Goal: Task Accomplishment & Management: Manage account settings

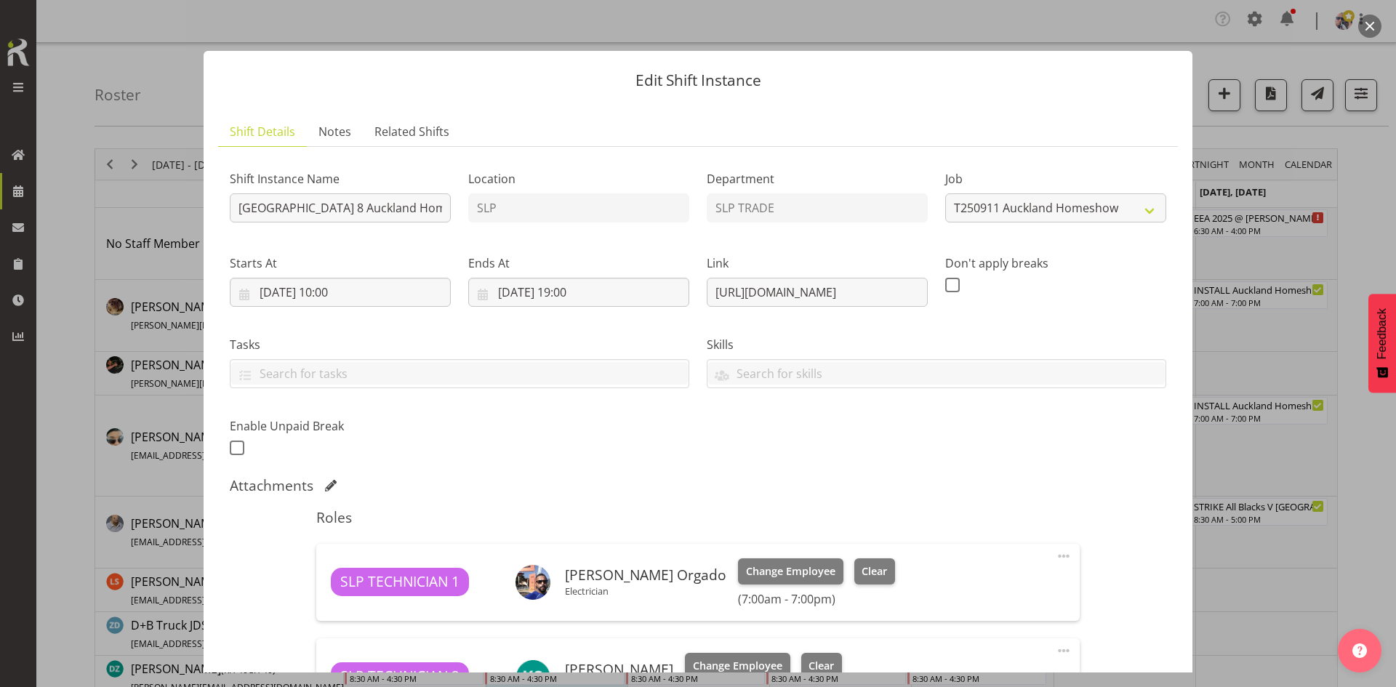
select select "9869"
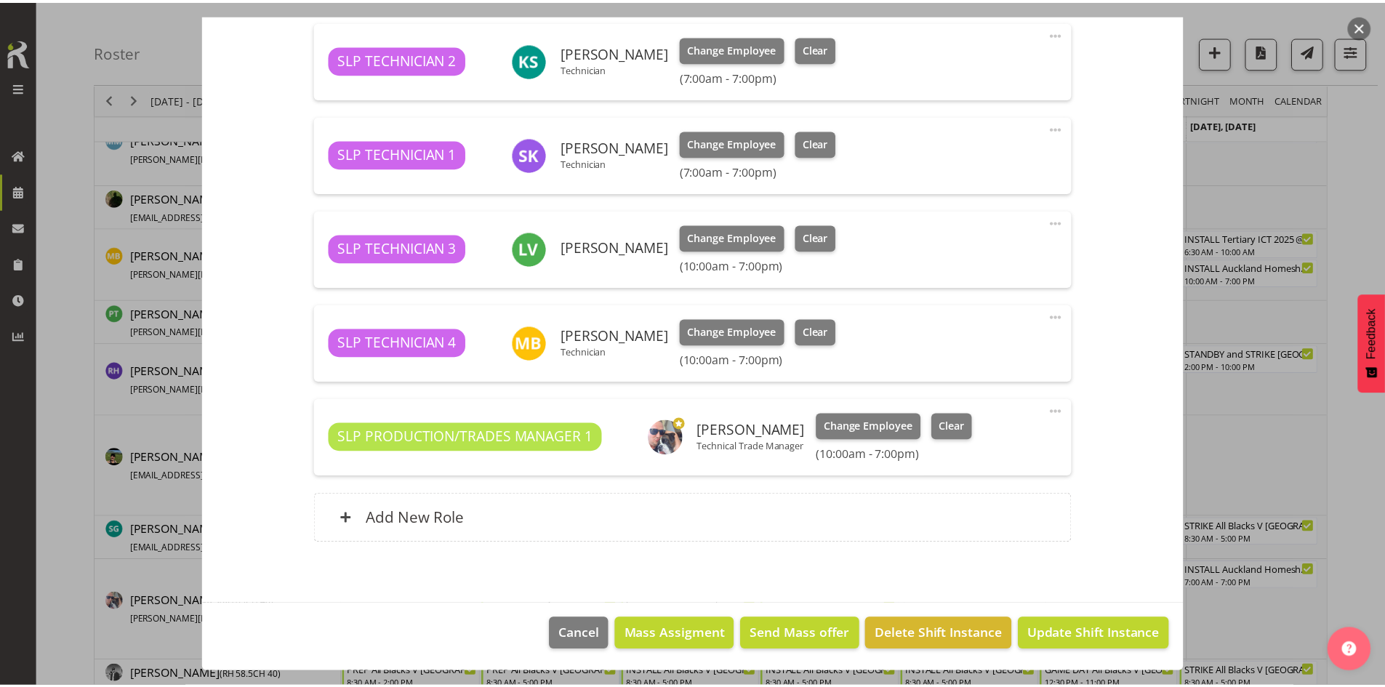
scroll to position [254, 0]
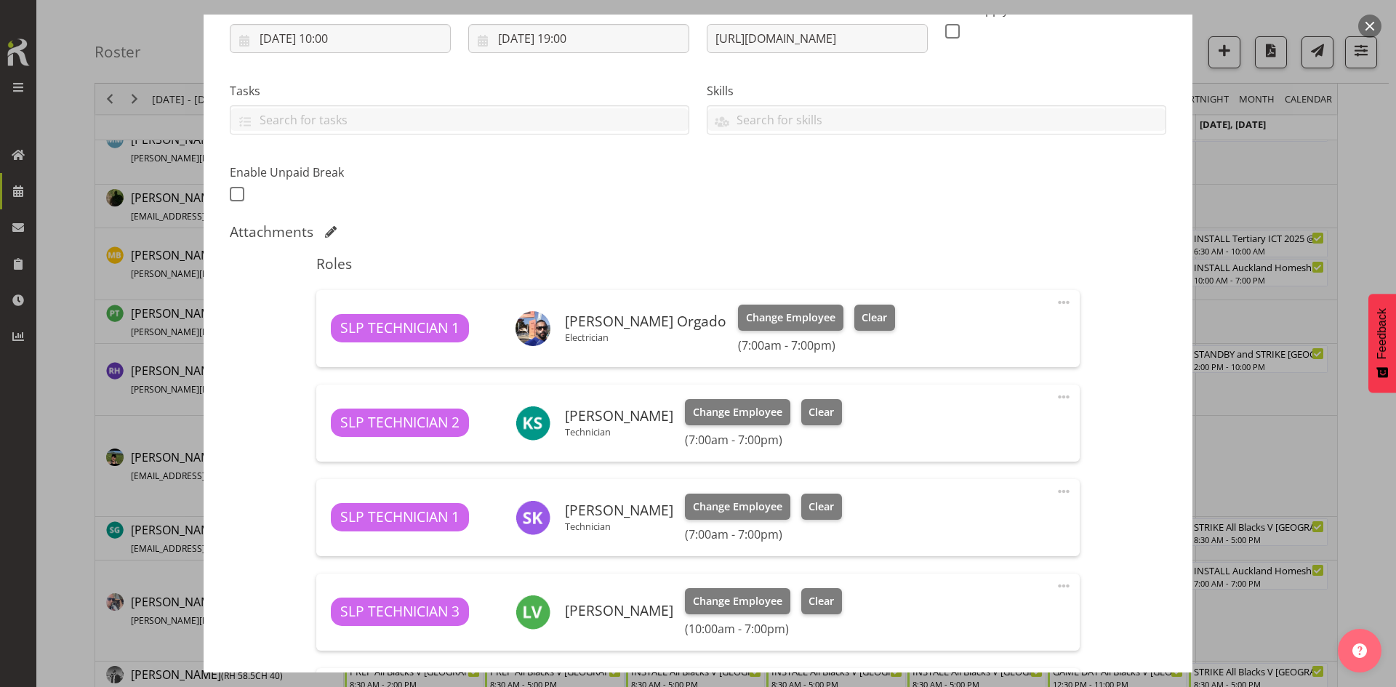
click at [1368, 30] on button "button" at bounding box center [1369, 26] width 23 height 23
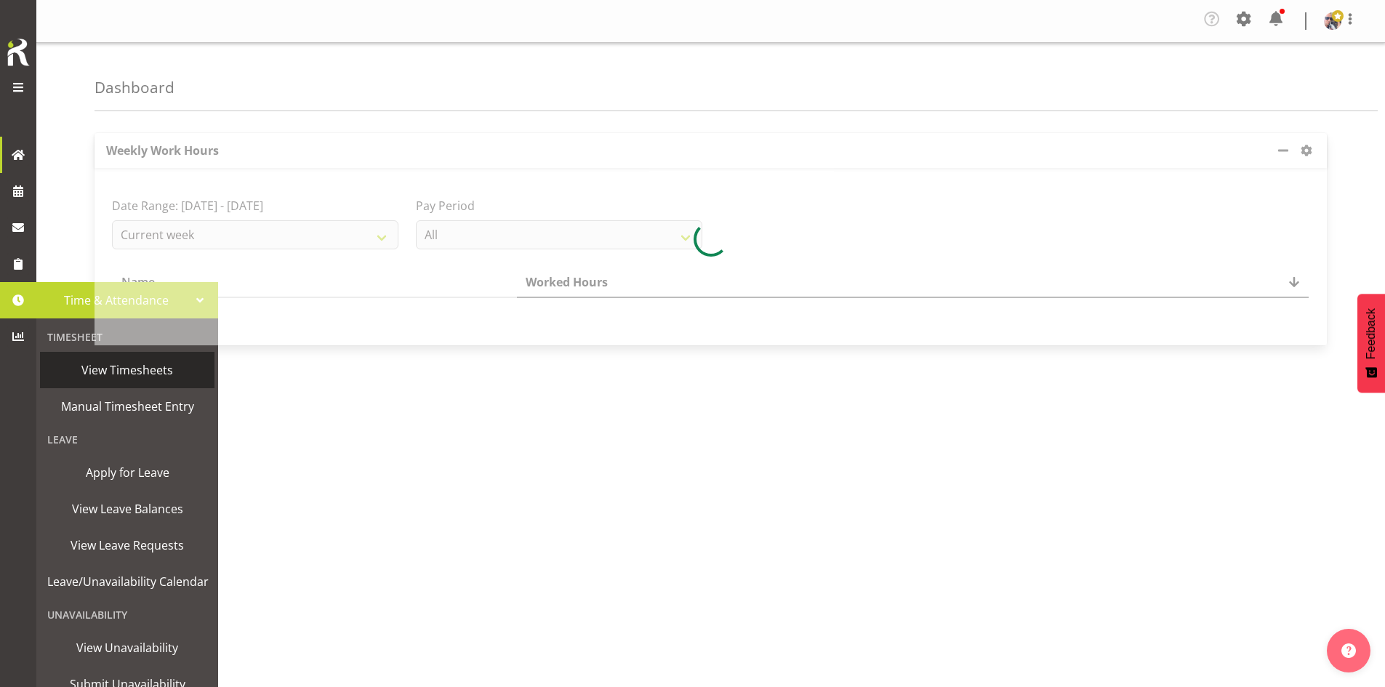
click at [111, 370] on span "View Timesheets" at bounding box center [127, 370] width 160 height 22
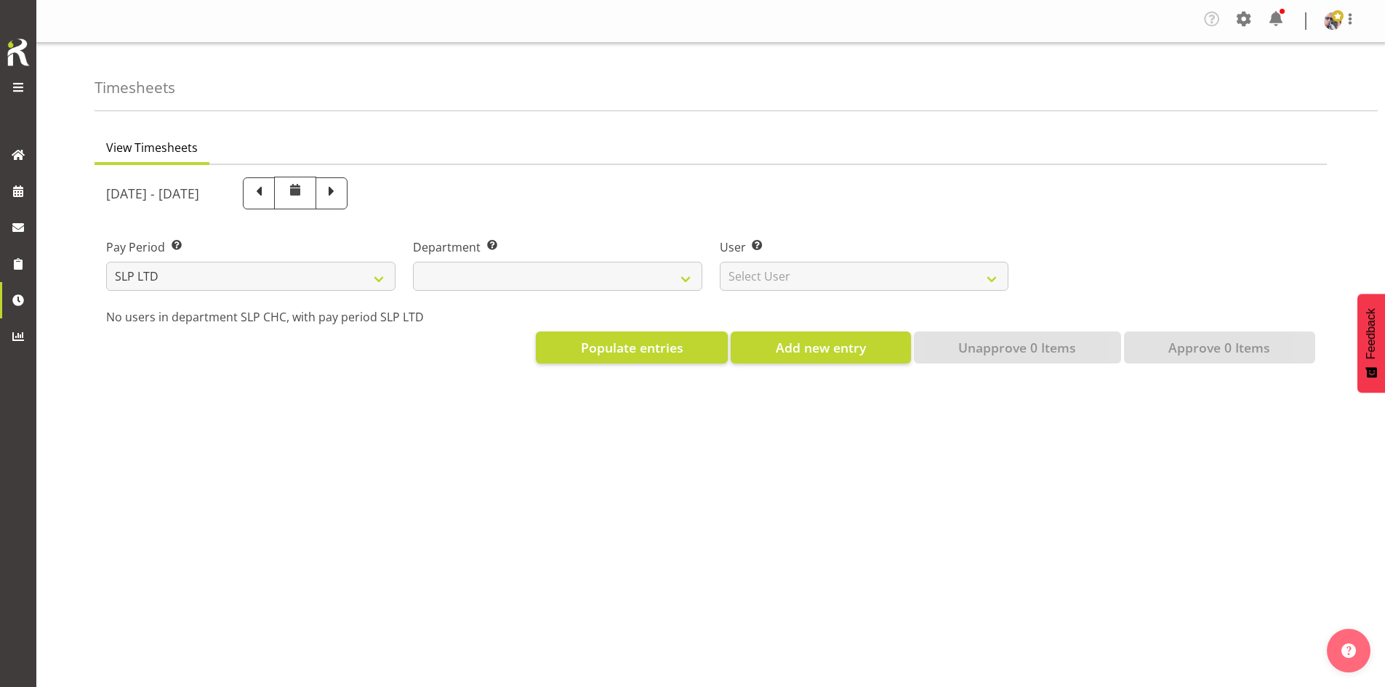
select select
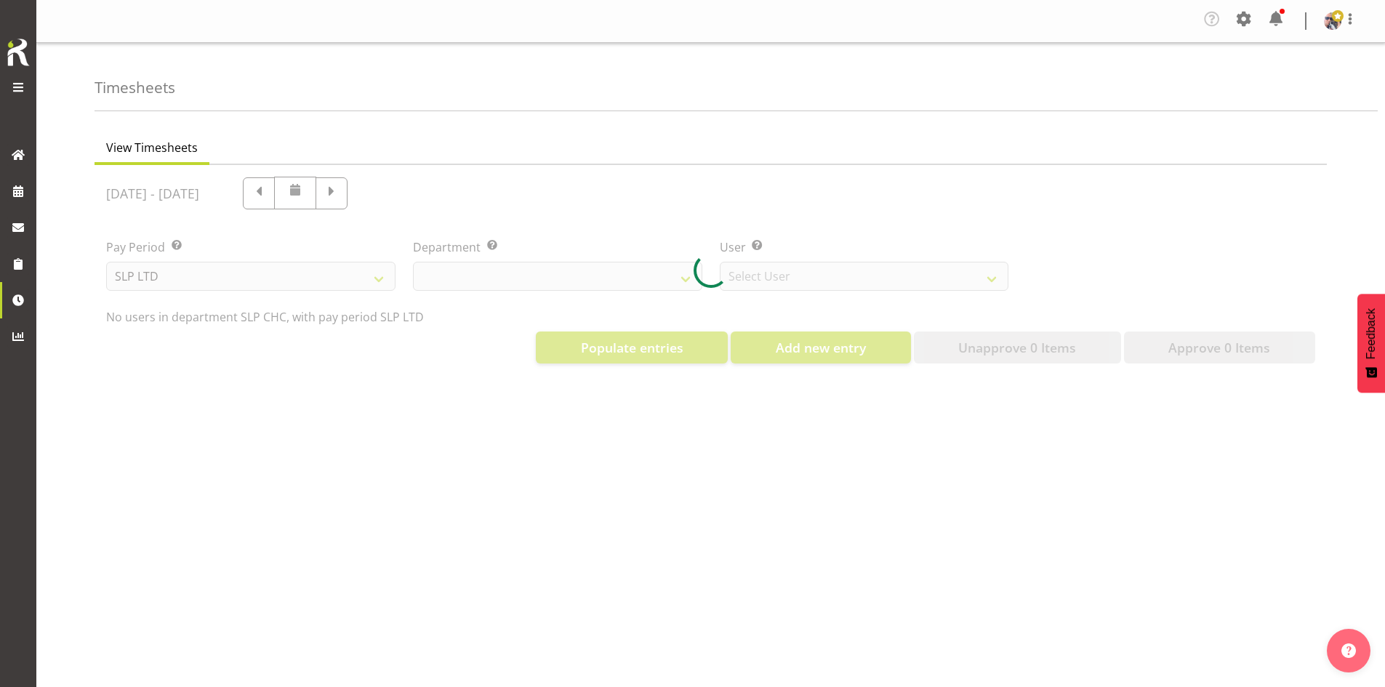
select select "5538"
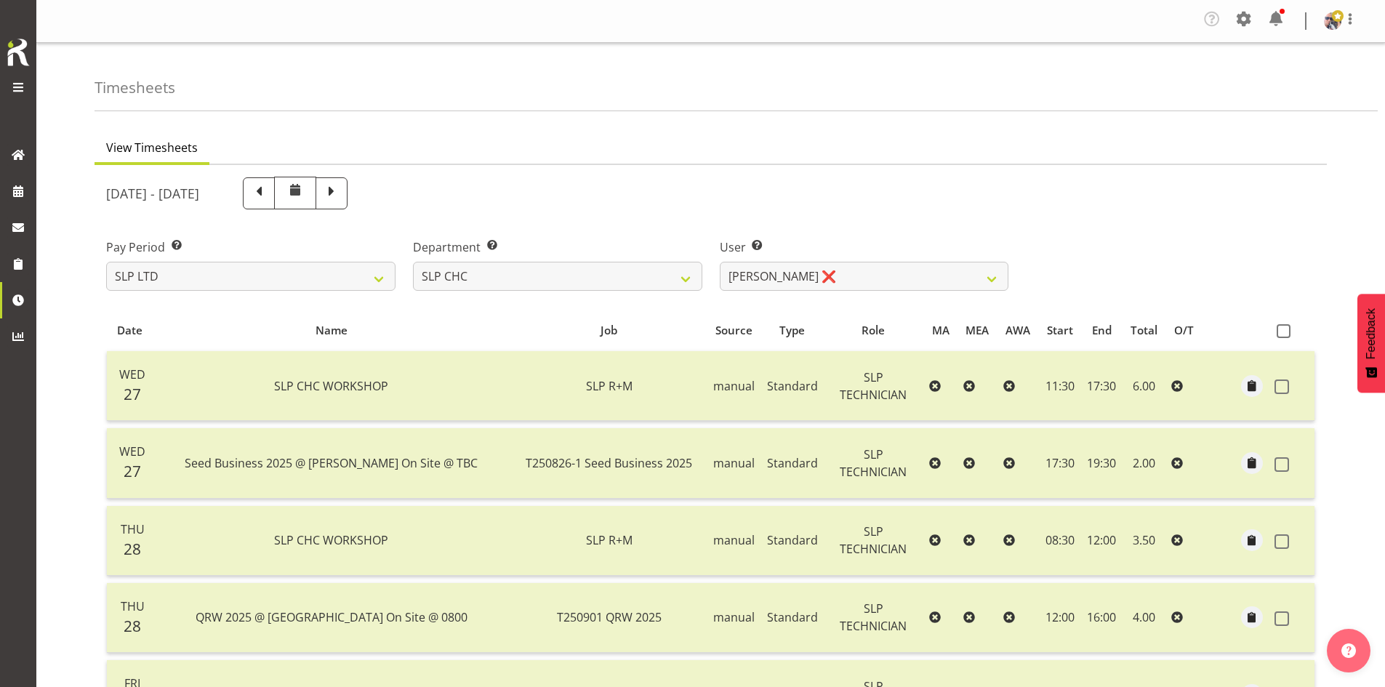
click at [341, 196] on span at bounding box center [331, 191] width 19 height 19
select select
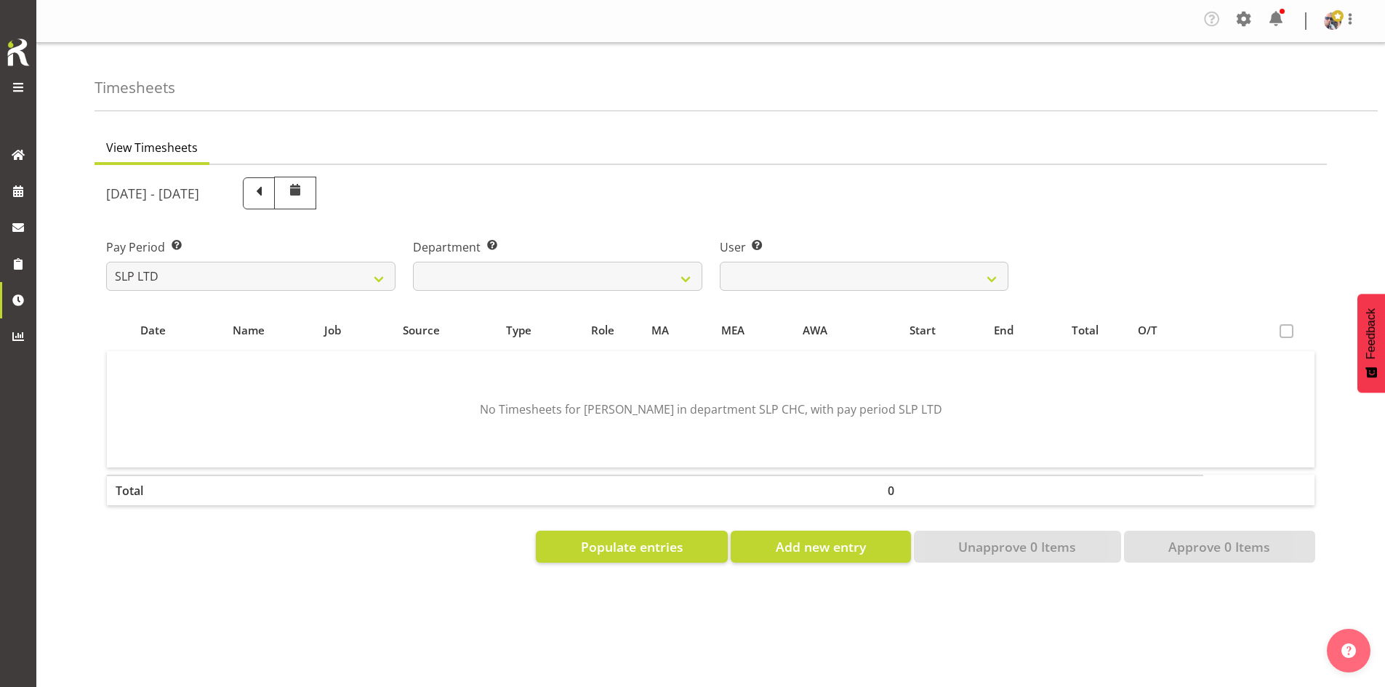
click at [268, 201] on span at bounding box center [258, 191] width 19 height 19
select select
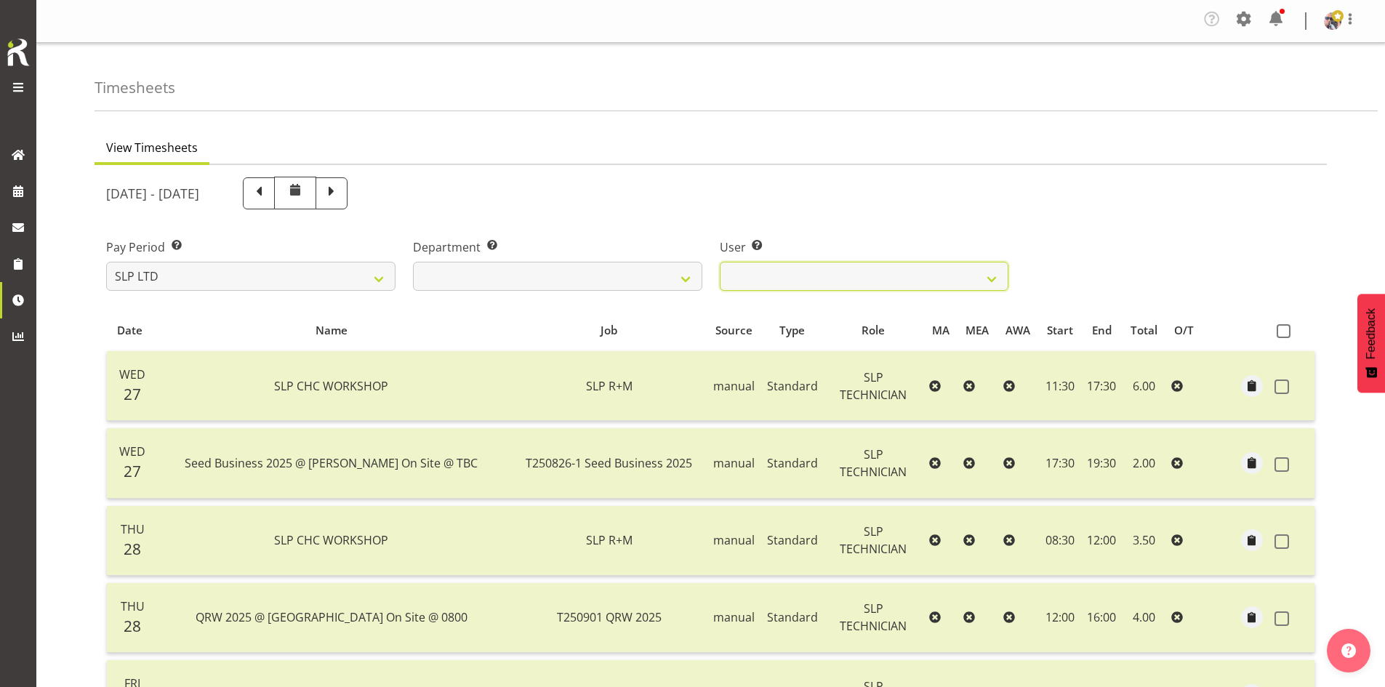
click at [981, 278] on select "Rosey McKimmie ❌ Shaun Dalgetty ❌ Stuart Korunic ❌" at bounding box center [864, 276] width 289 height 29
click at [1047, 229] on div "Pay Period Select which pay period you would like to view. SLP LTD EHS LTD DW L…" at bounding box center [710, 258] width 1226 height 81
click at [1284, 329] on span at bounding box center [1283, 331] width 14 height 14
click at [1284, 329] on input "checkbox" at bounding box center [1280, 330] width 9 height 9
checkbox input "true"
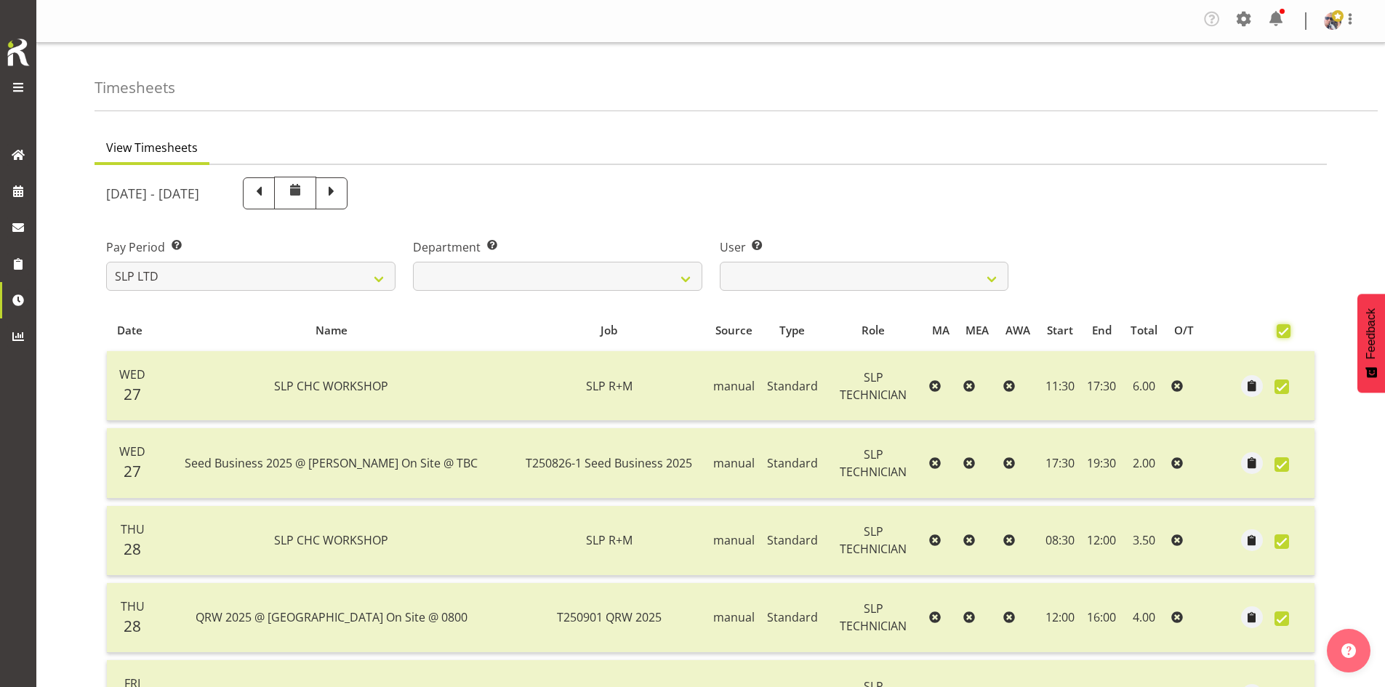
checkbox input "true"
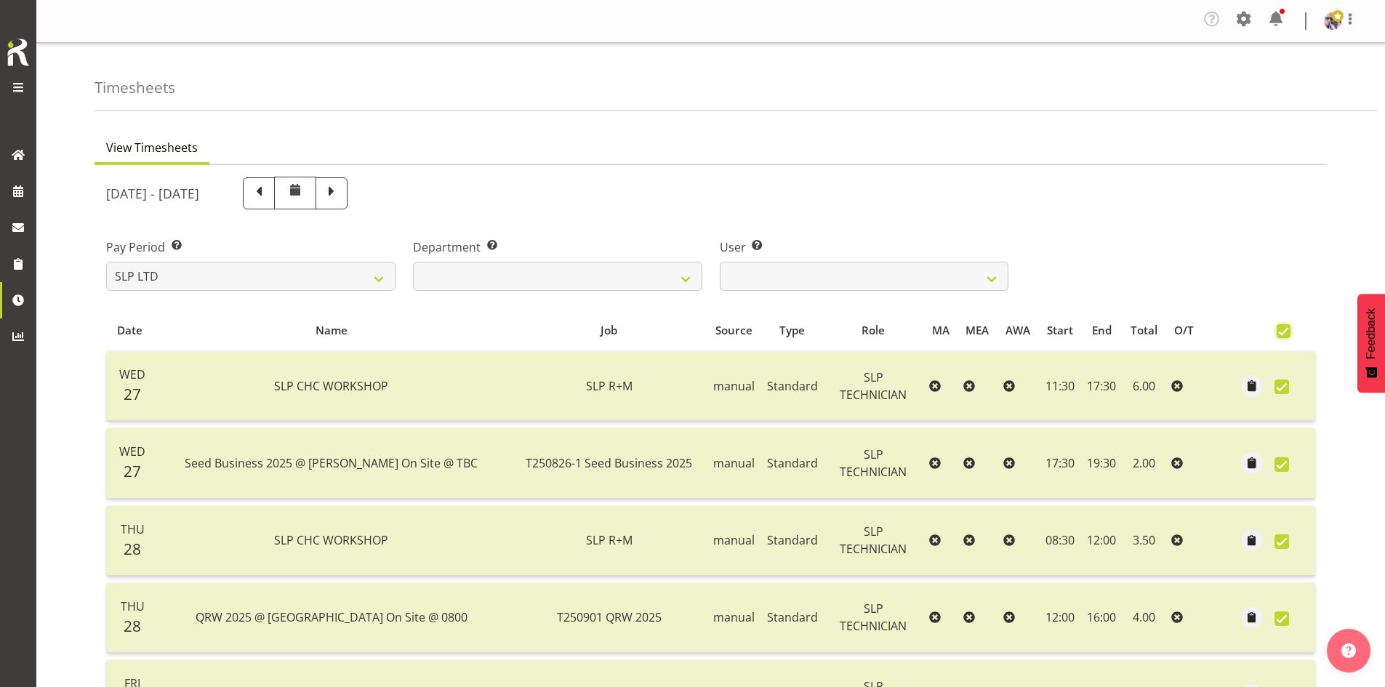
checkbox input "true"
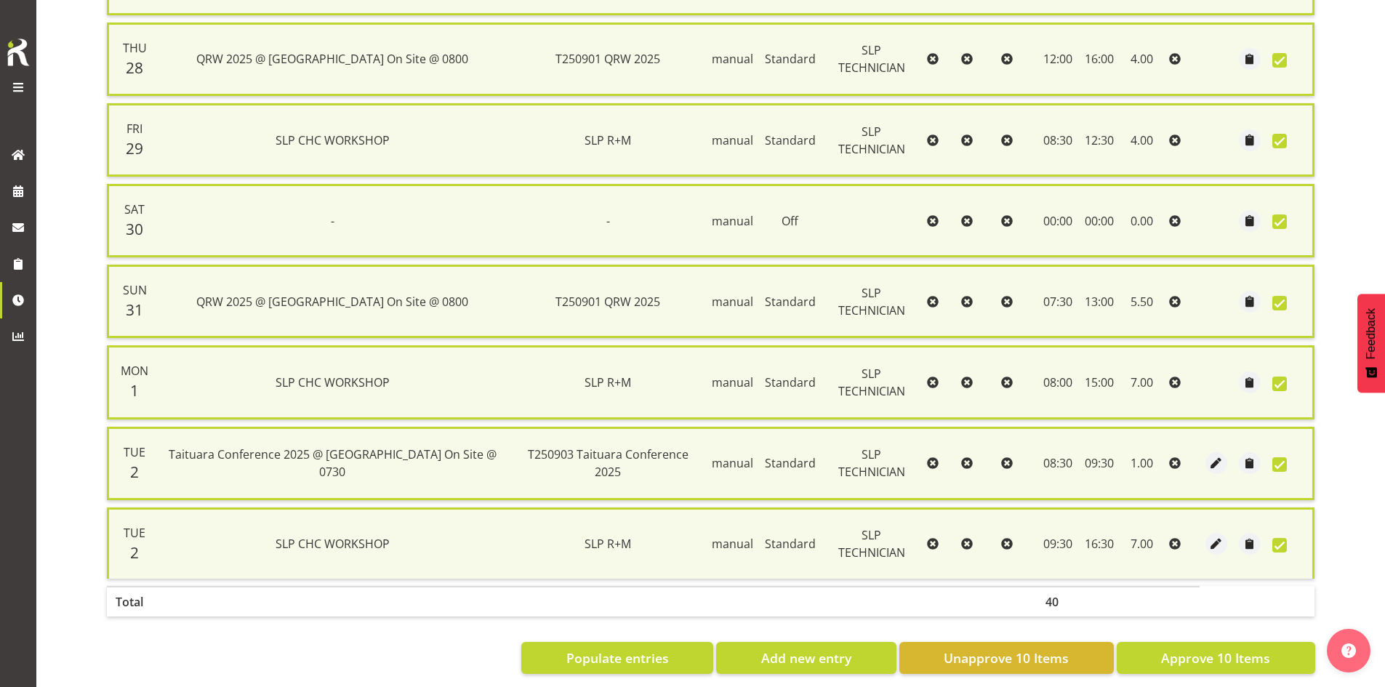
scroll to position [592, 0]
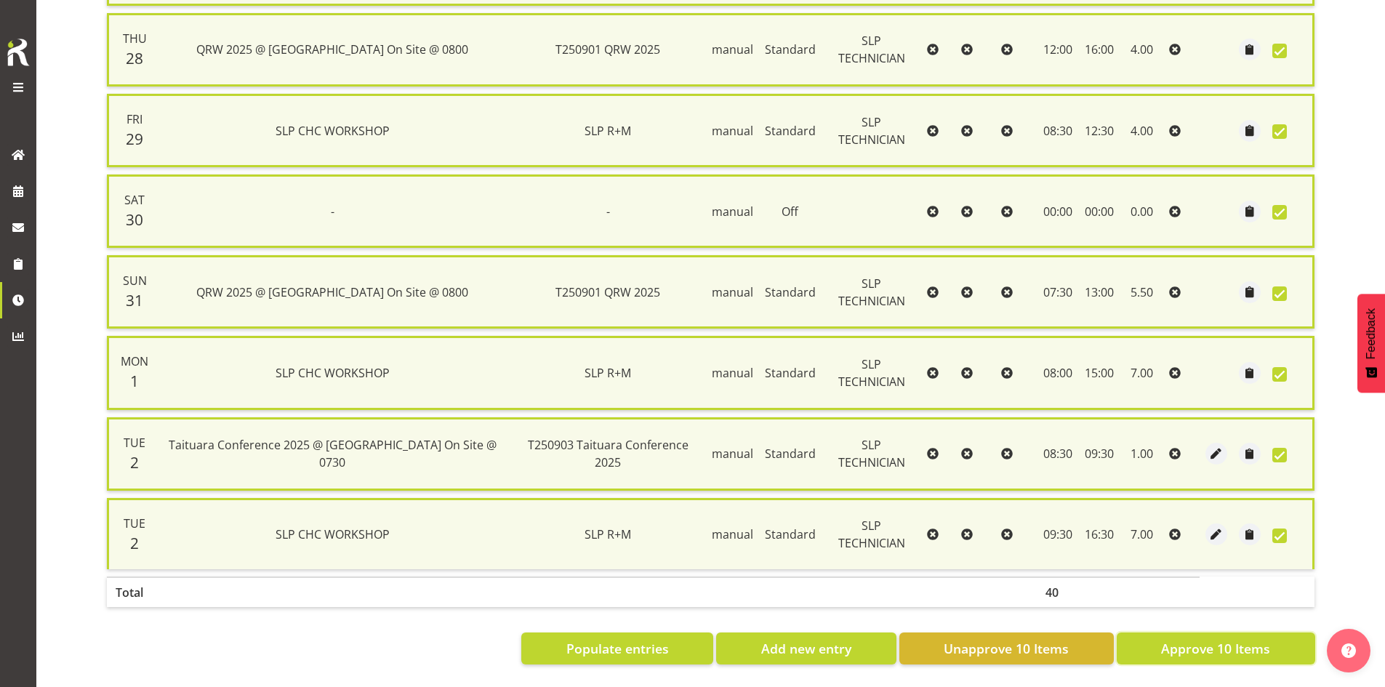
click at [1195, 639] on span "Approve 10 Items" at bounding box center [1215, 648] width 109 height 19
checkbox input "false"
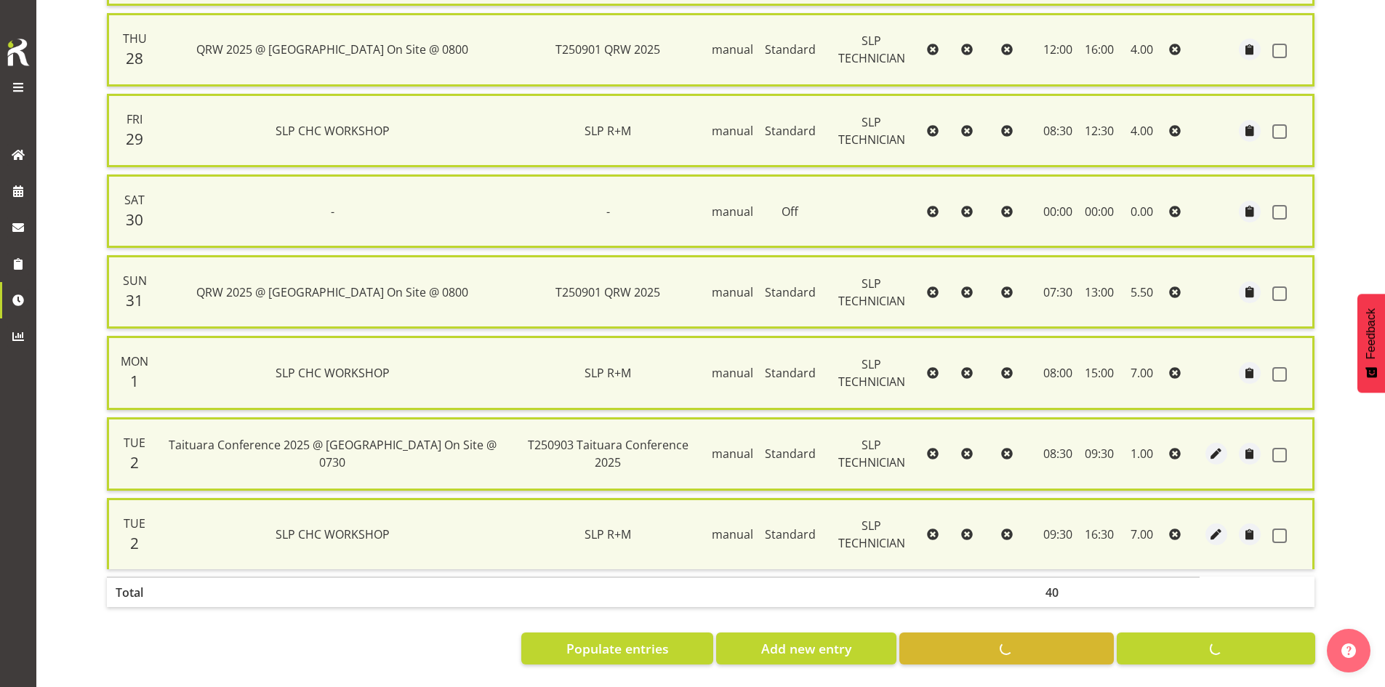
checkbox input "false"
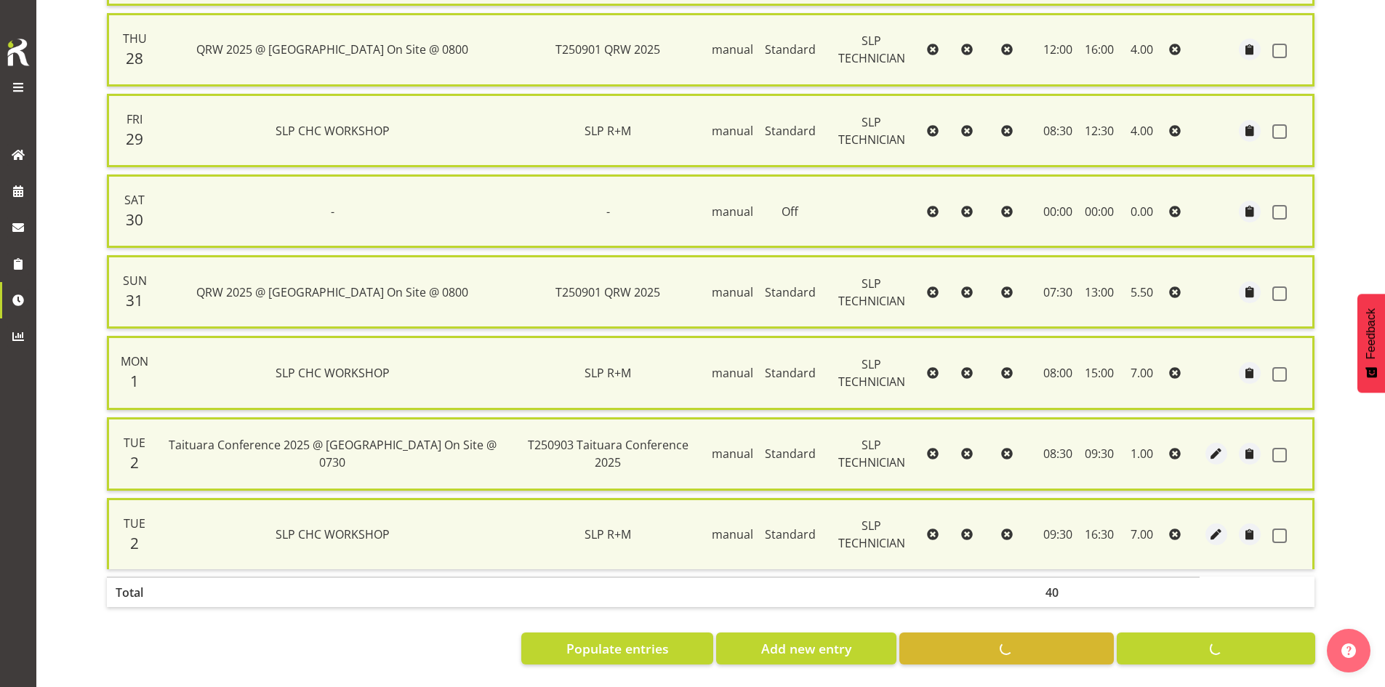
checkbox input "false"
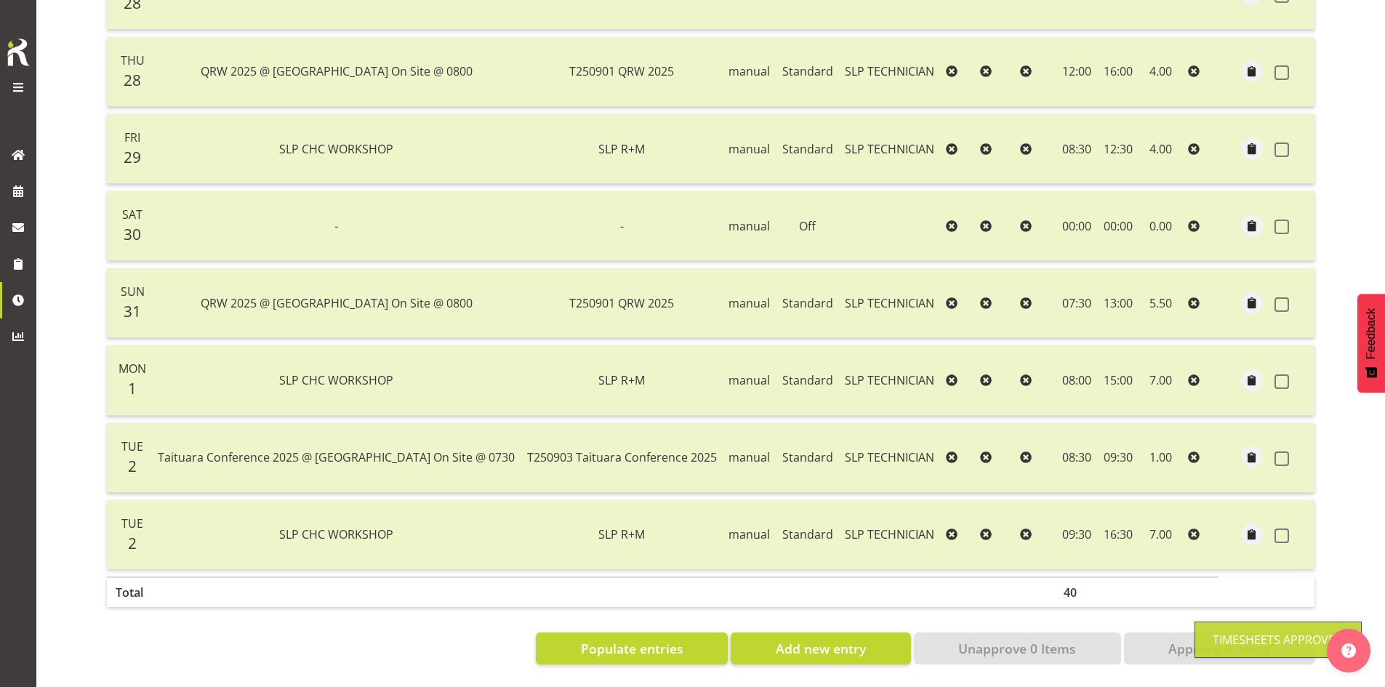
scroll to position [0, 0]
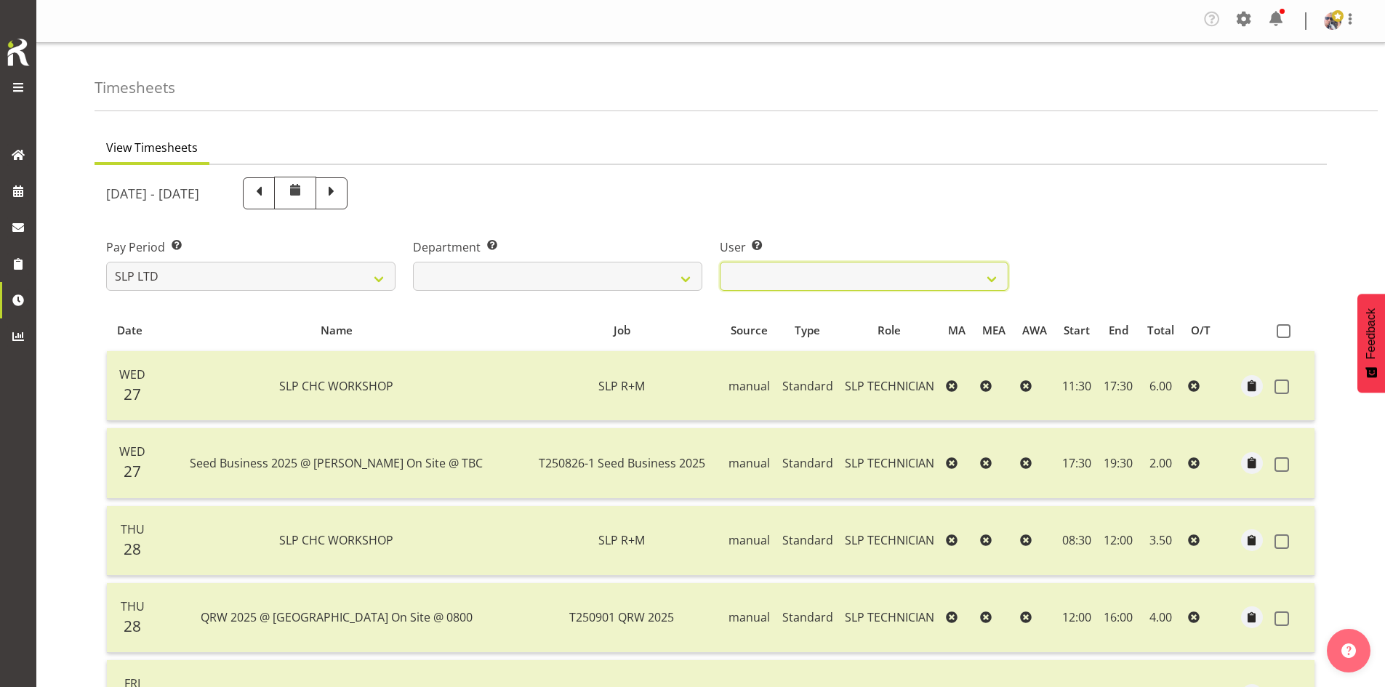
click at [963, 270] on select "Rosey McKimmie ✔ Shaun Dalgetty ❌ Stuart Korunic ❌" at bounding box center [864, 276] width 289 height 29
click at [866, 278] on select "Rosey McKimmie ✔ Shaun Dalgetty ❌ Stuart Korunic ❌" at bounding box center [864, 276] width 289 height 29
select select "5115"
click at [720, 262] on select "Rosey McKimmie ✔ Shaun Dalgetty ❌ Stuart Korunic ❌" at bounding box center [864, 276] width 289 height 29
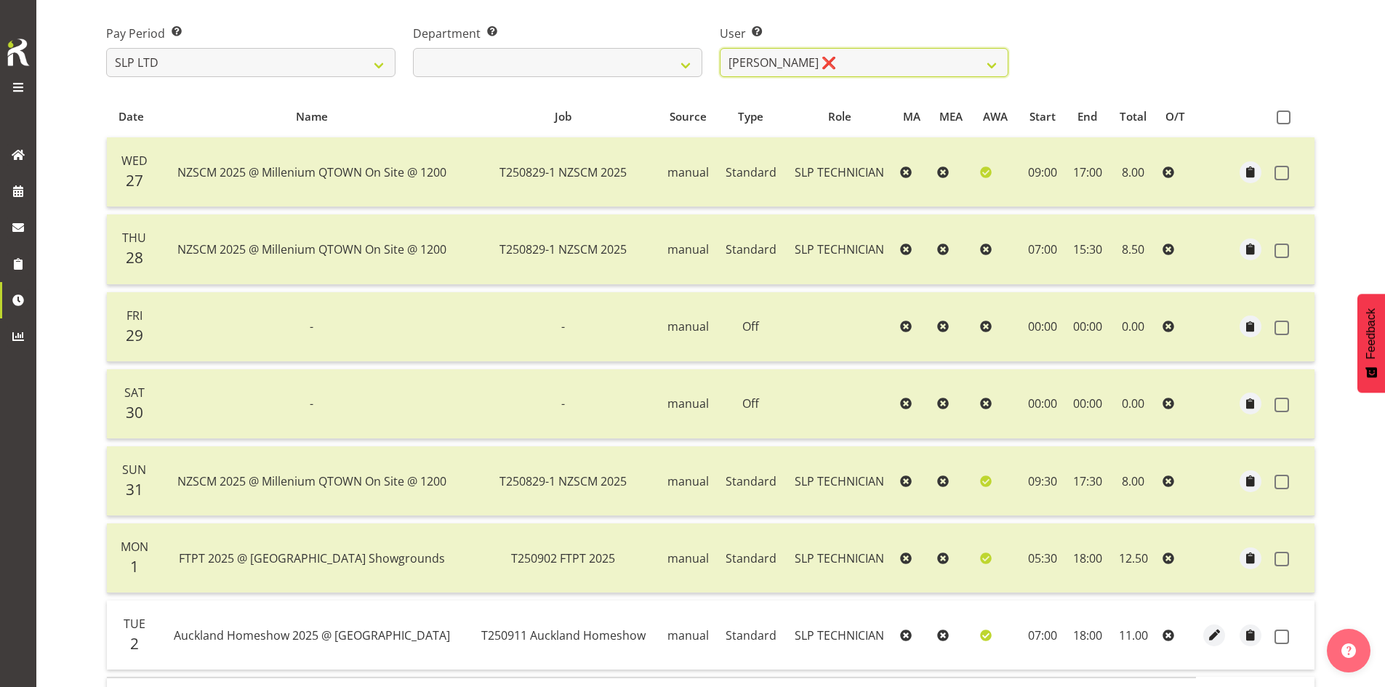
scroll to position [180, 0]
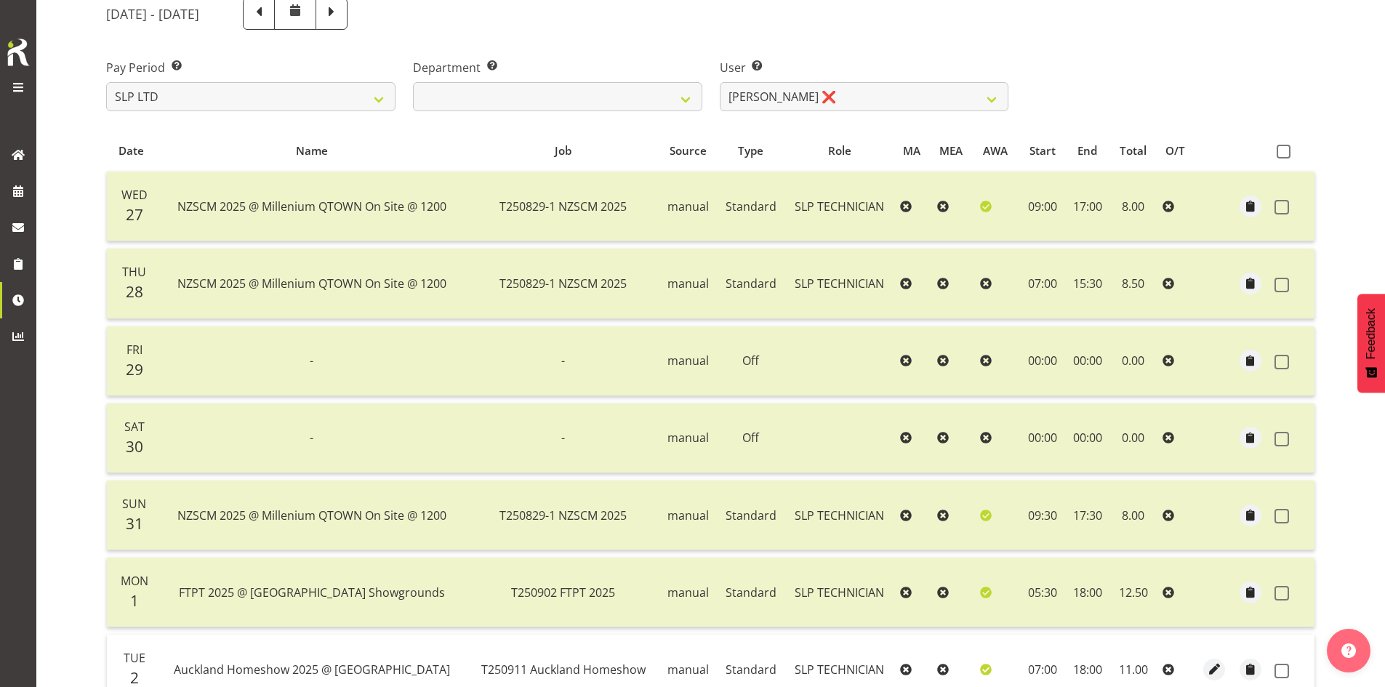
click at [1285, 148] on span at bounding box center [1283, 152] width 14 height 14
click at [1285, 148] on input "checkbox" at bounding box center [1280, 151] width 9 height 9
checkbox input "true"
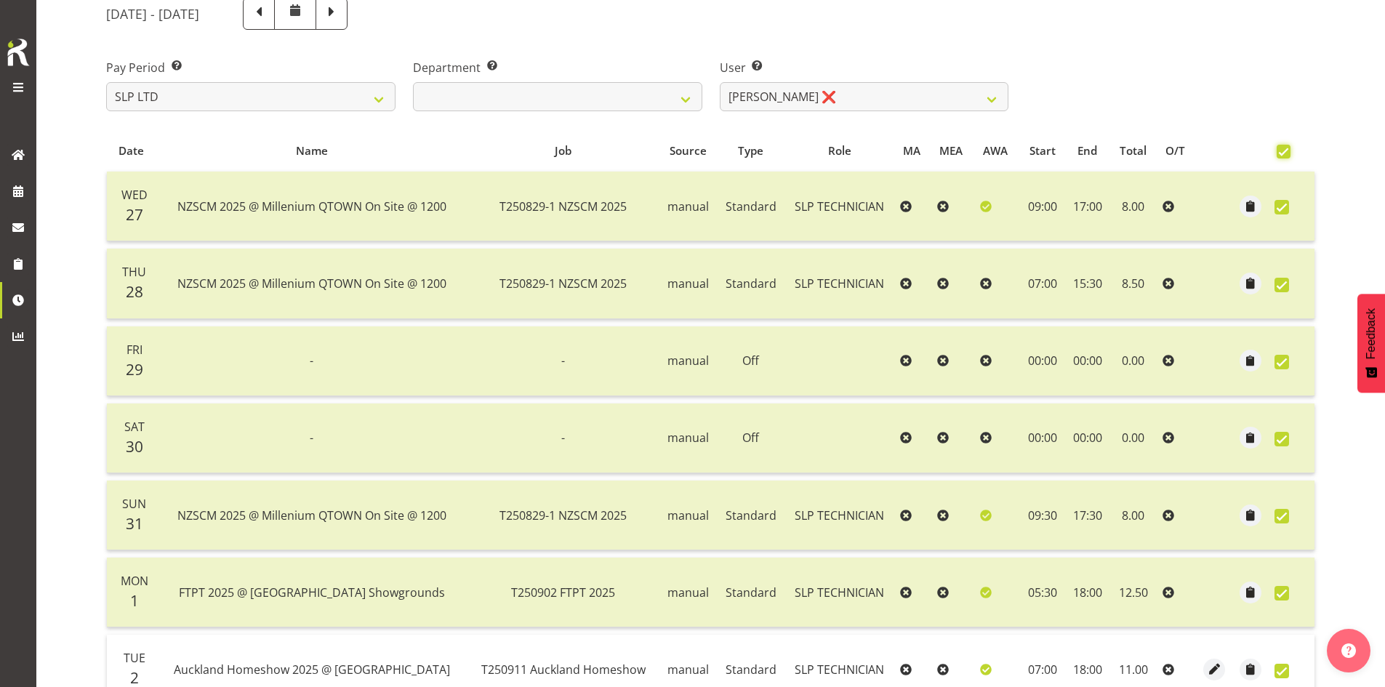
checkbox input "true"
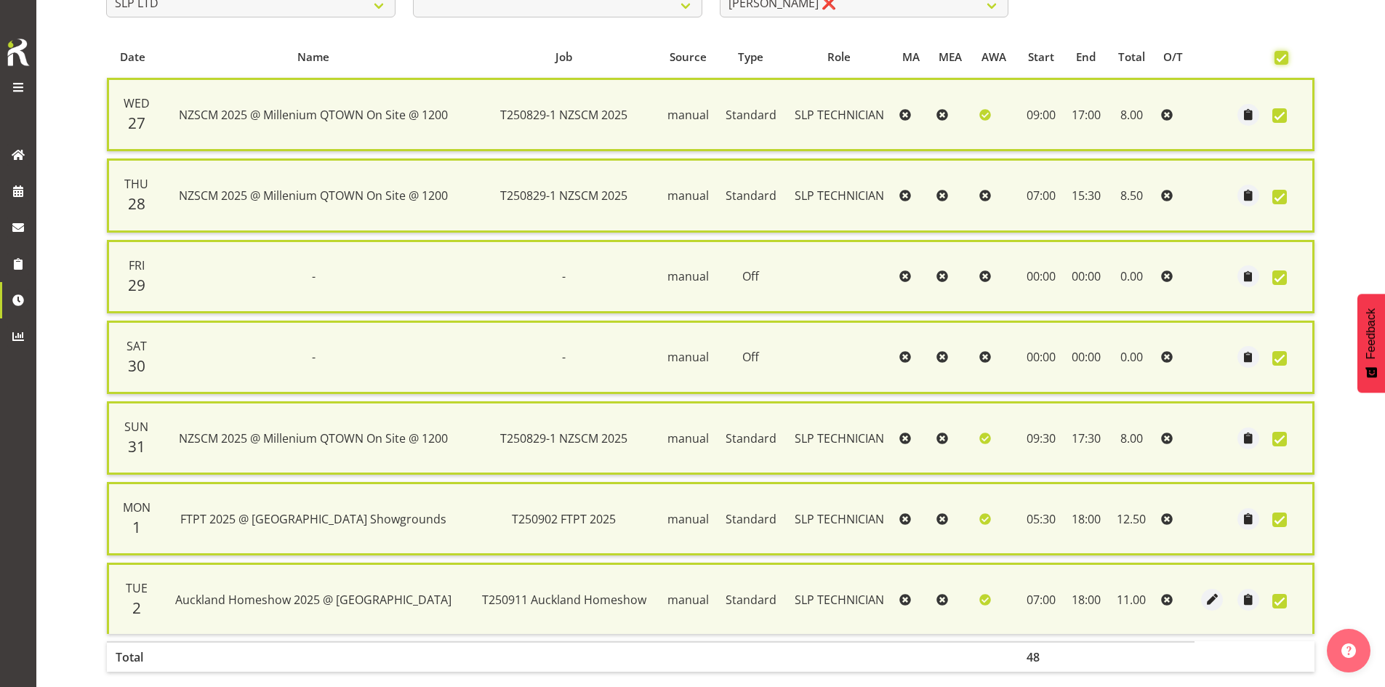
scroll to position [349, 0]
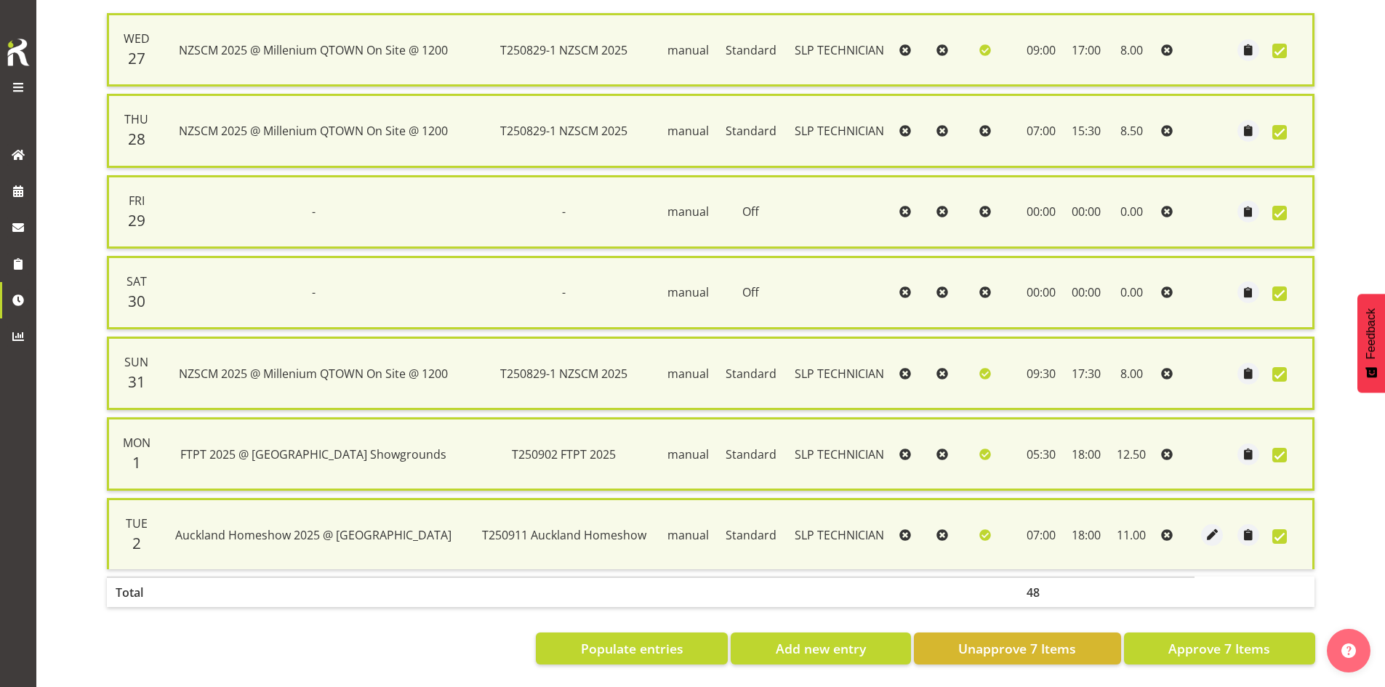
click at [1211, 616] on div "Date Name Job Source Type Role MA MEA AWA Start End Total O/T Wed 27 NZSCM 2025…" at bounding box center [710, 317] width 1209 height 694
click at [1211, 632] on button "Approve 7 Items" at bounding box center [1219, 648] width 191 height 32
checkbox input "false"
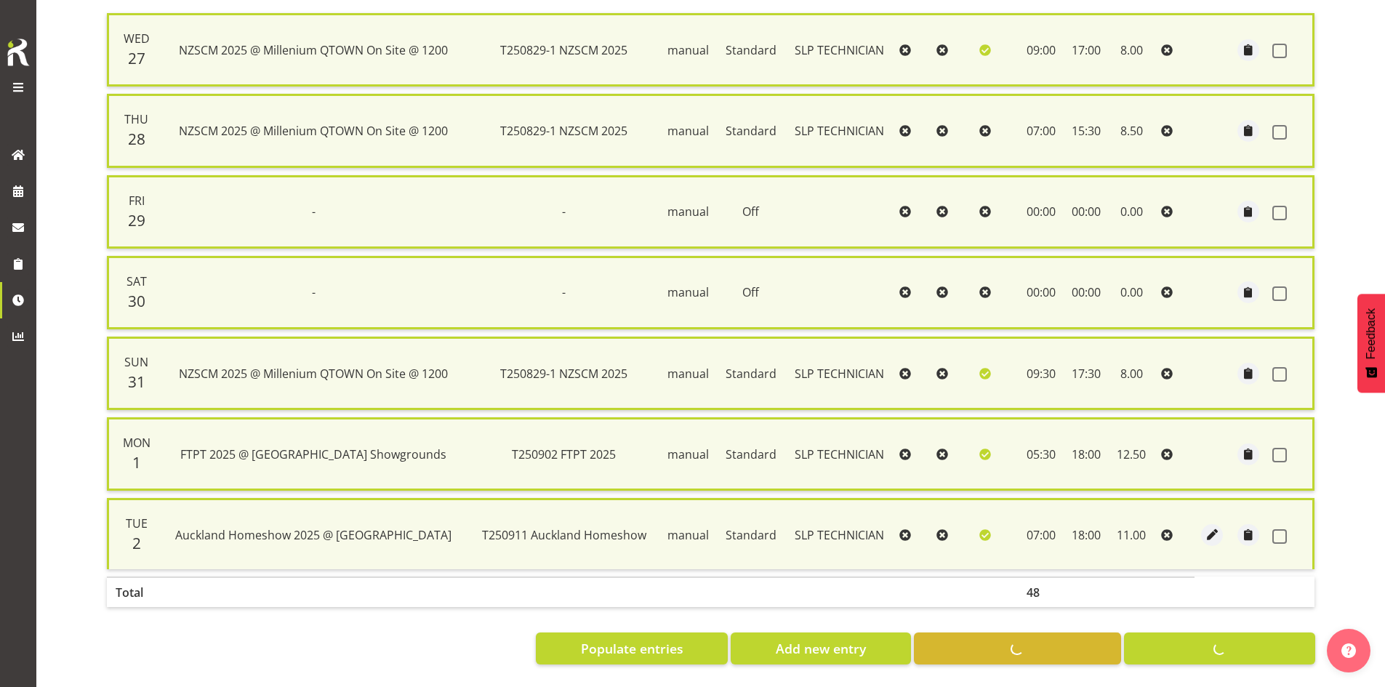
checkbox input "false"
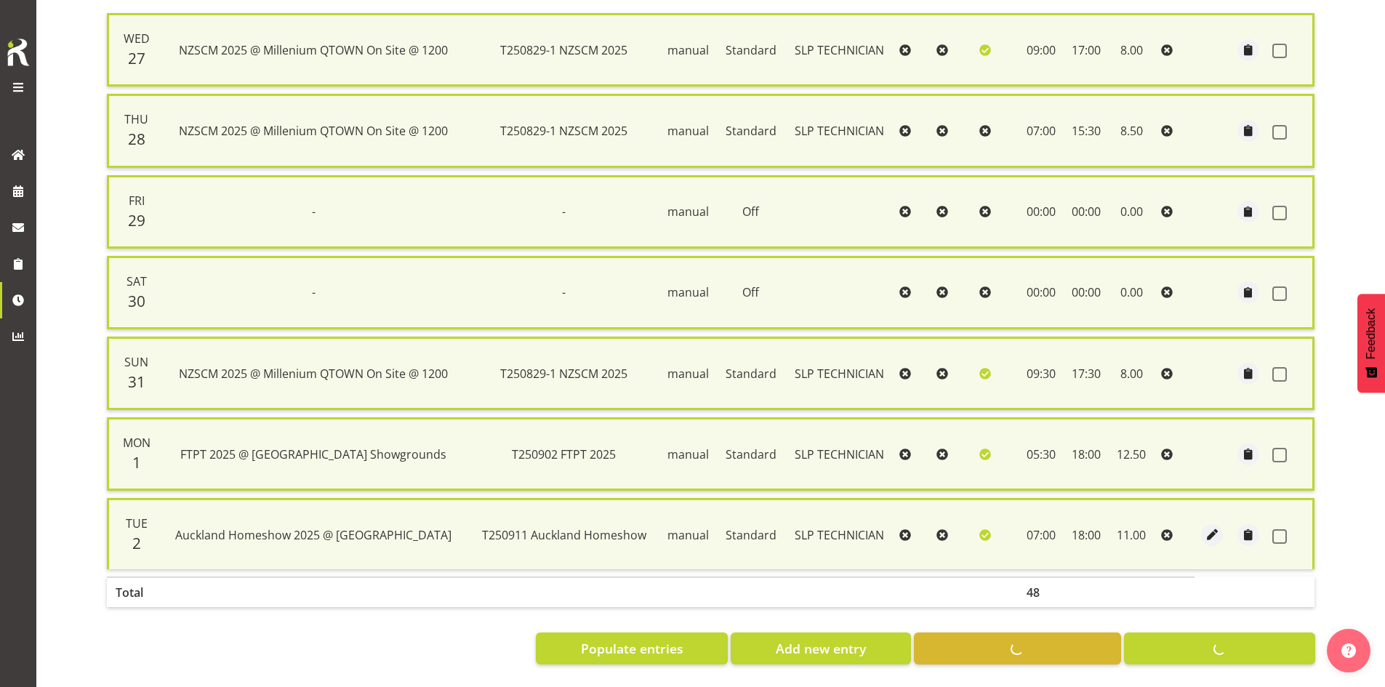
scroll to position [325, 0]
